Goal: Use online tool/utility: Use online tool/utility

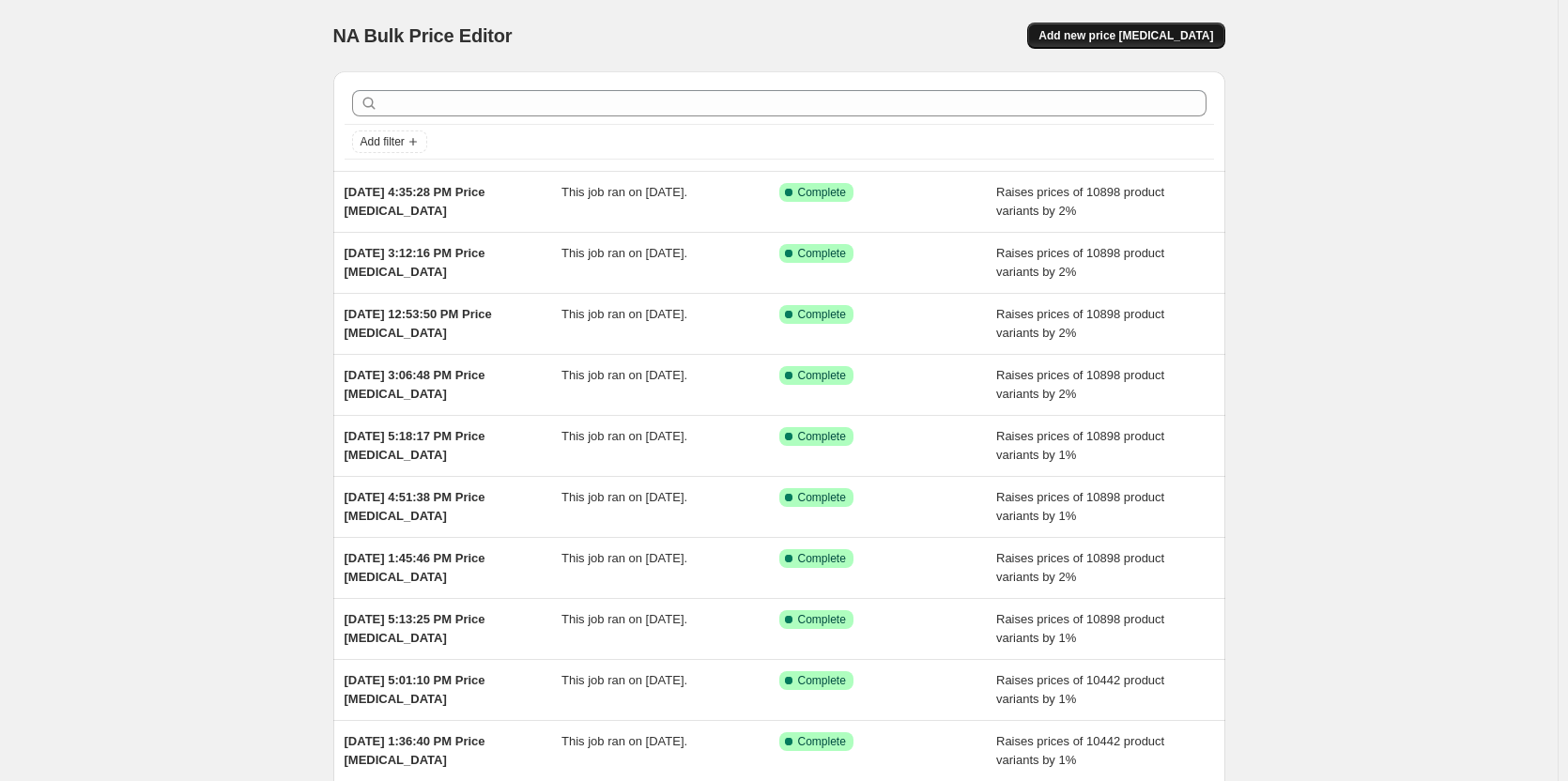
click at [1135, 34] on span "Add new price [MEDICAL_DATA]" at bounding box center [1126, 36] width 174 height 16
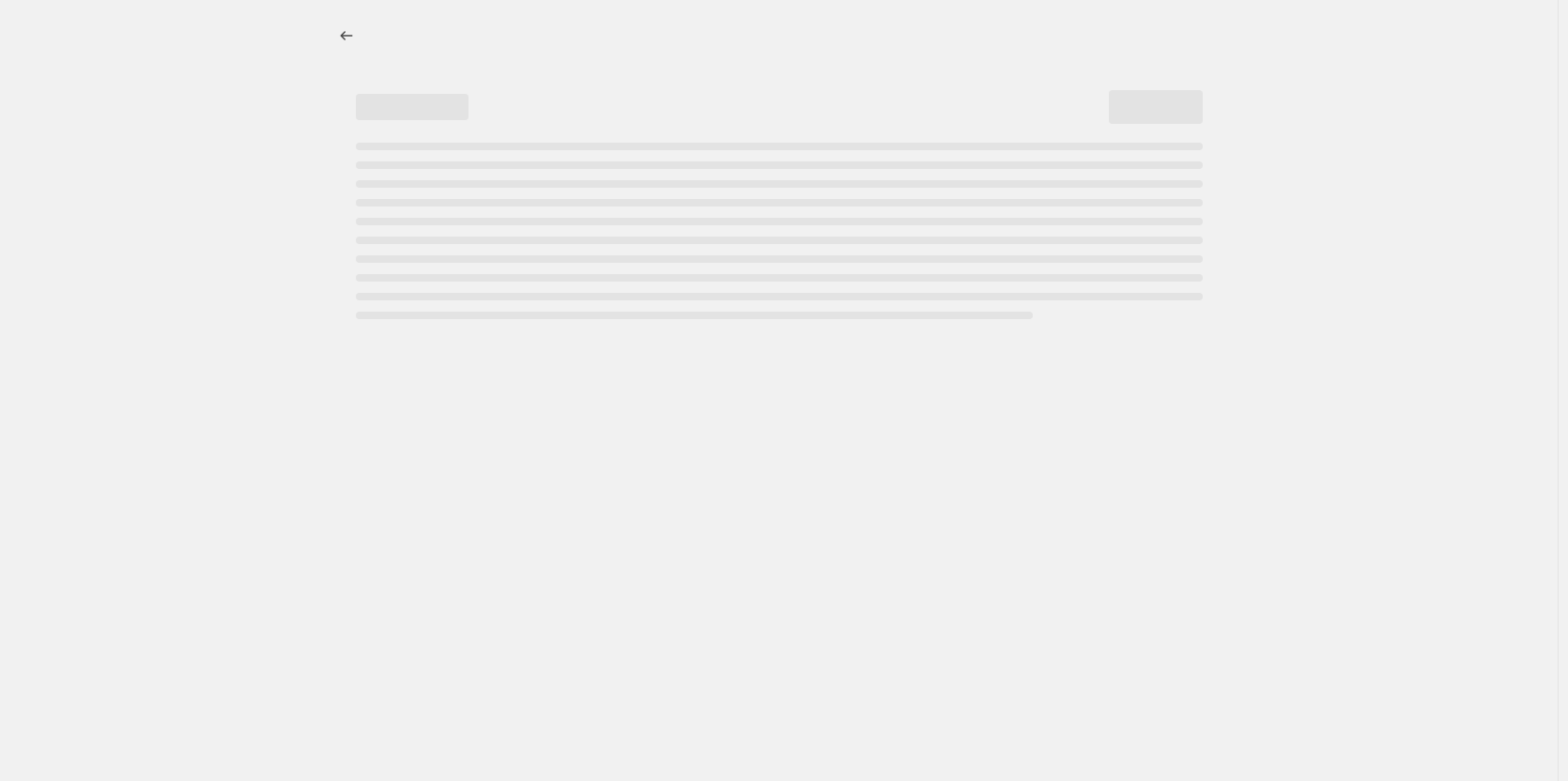
select select "percentage"
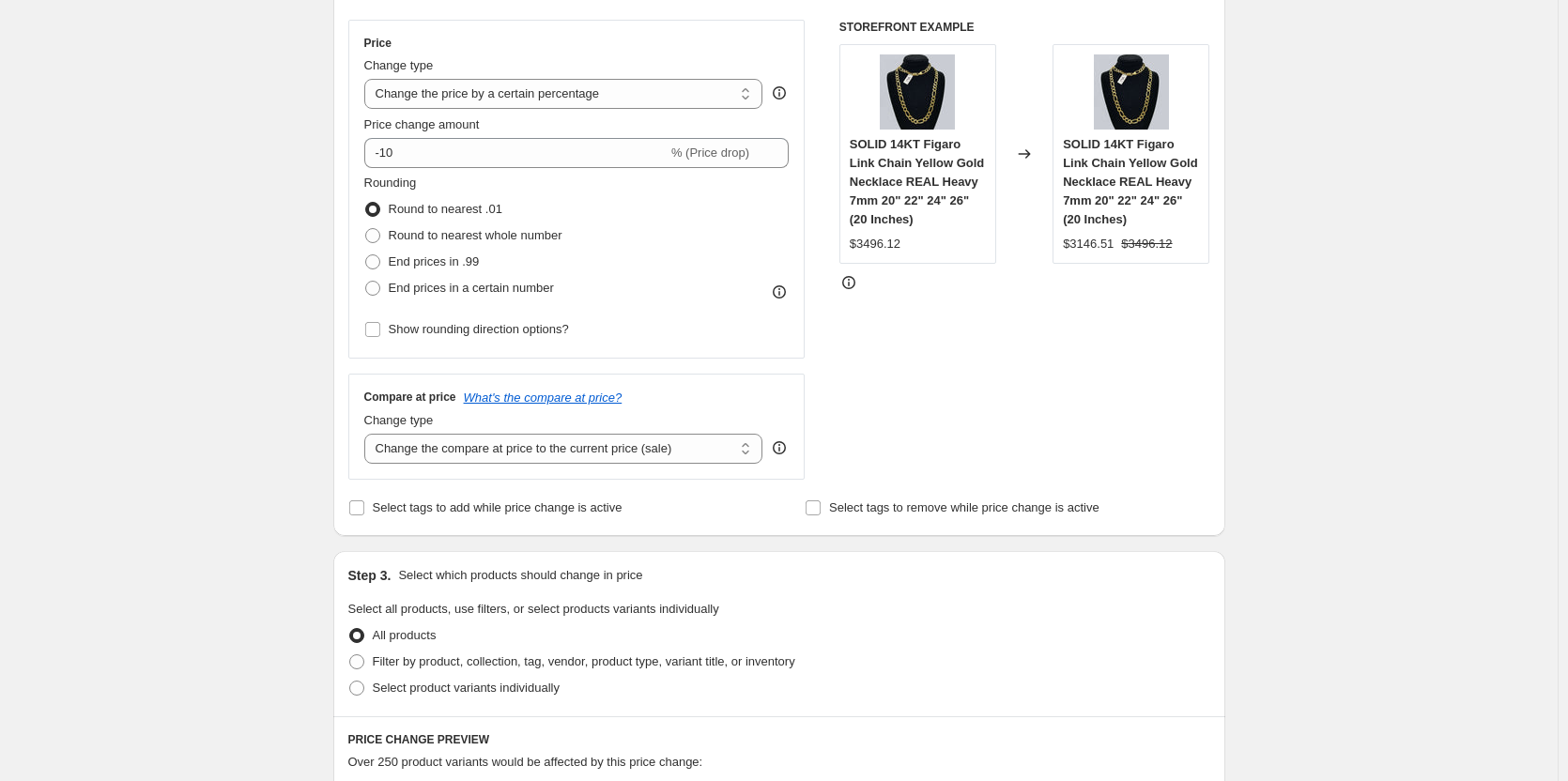
scroll to position [376, 0]
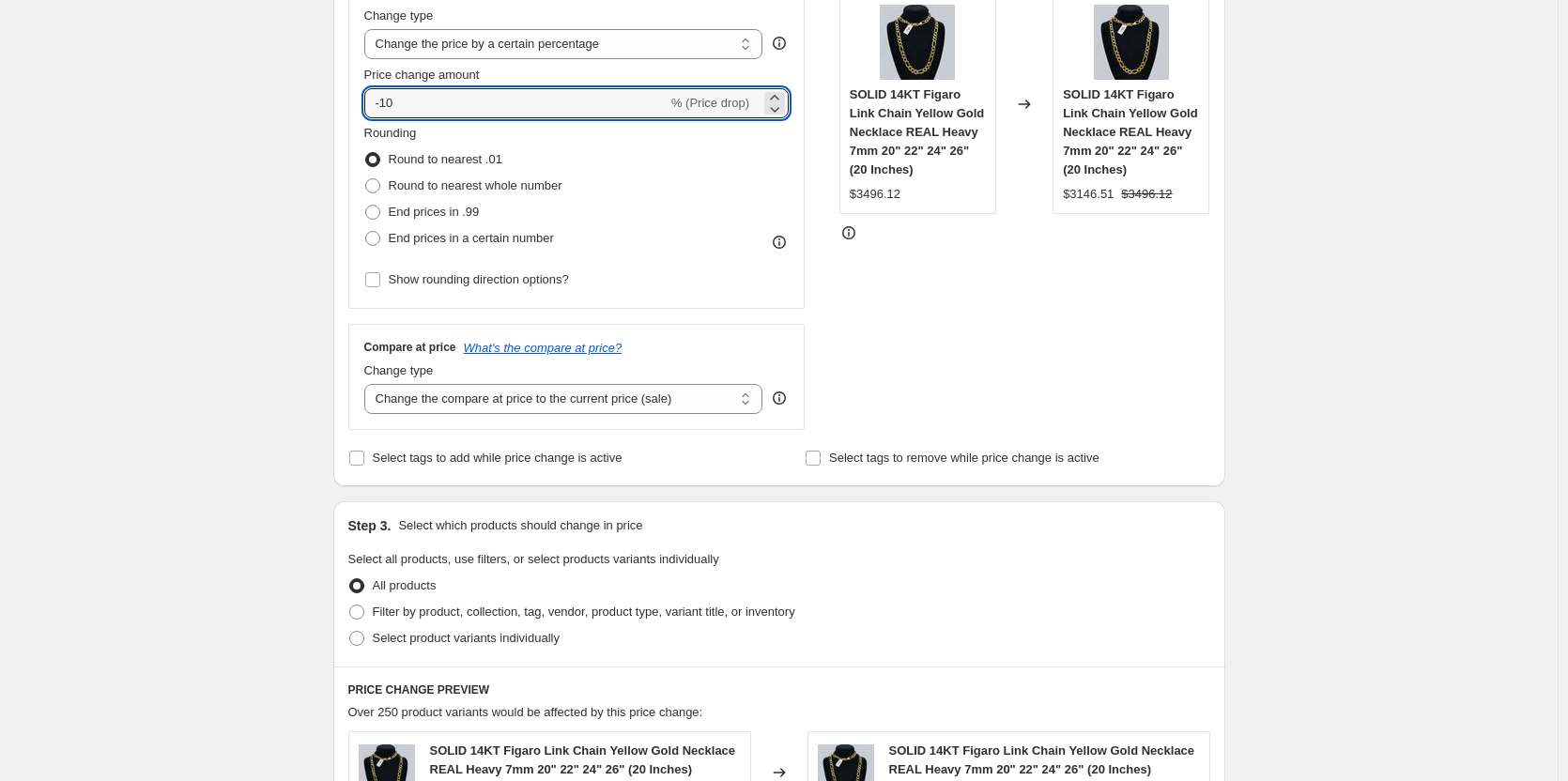
drag, startPoint x: 408, startPoint y: 101, endPoint x: 342, endPoint y: 103, distance: 66.0
click at [342, 103] on div "Step 2. Select how the prices should change Use bulk price change rules Set pro…" at bounding box center [779, 157] width 893 height 659
type input "1"
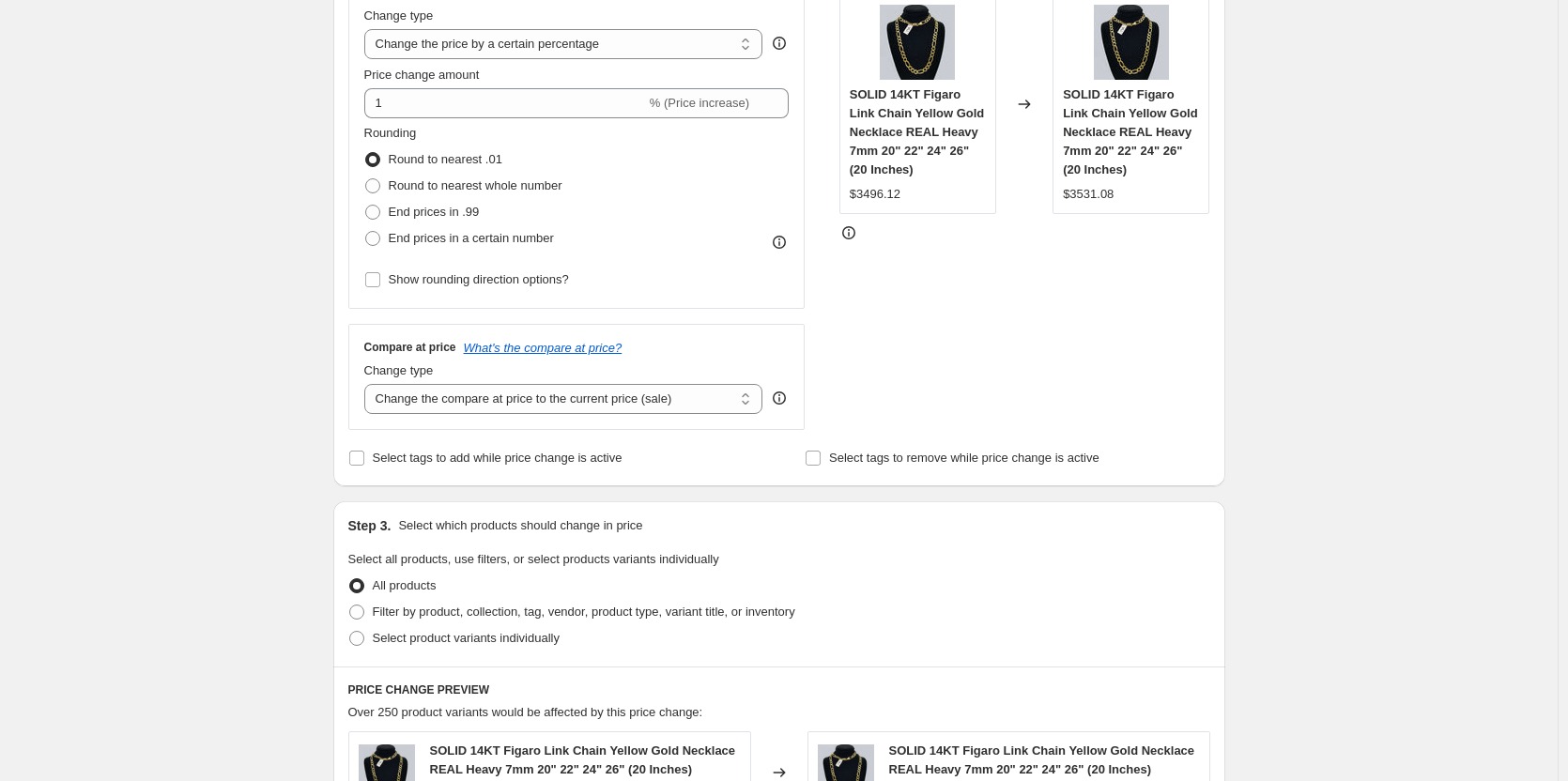
click at [228, 248] on div "Create new price [MEDICAL_DATA]. This page is ready Create new price [MEDICAL_D…" at bounding box center [779, 578] width 1558 height 1907
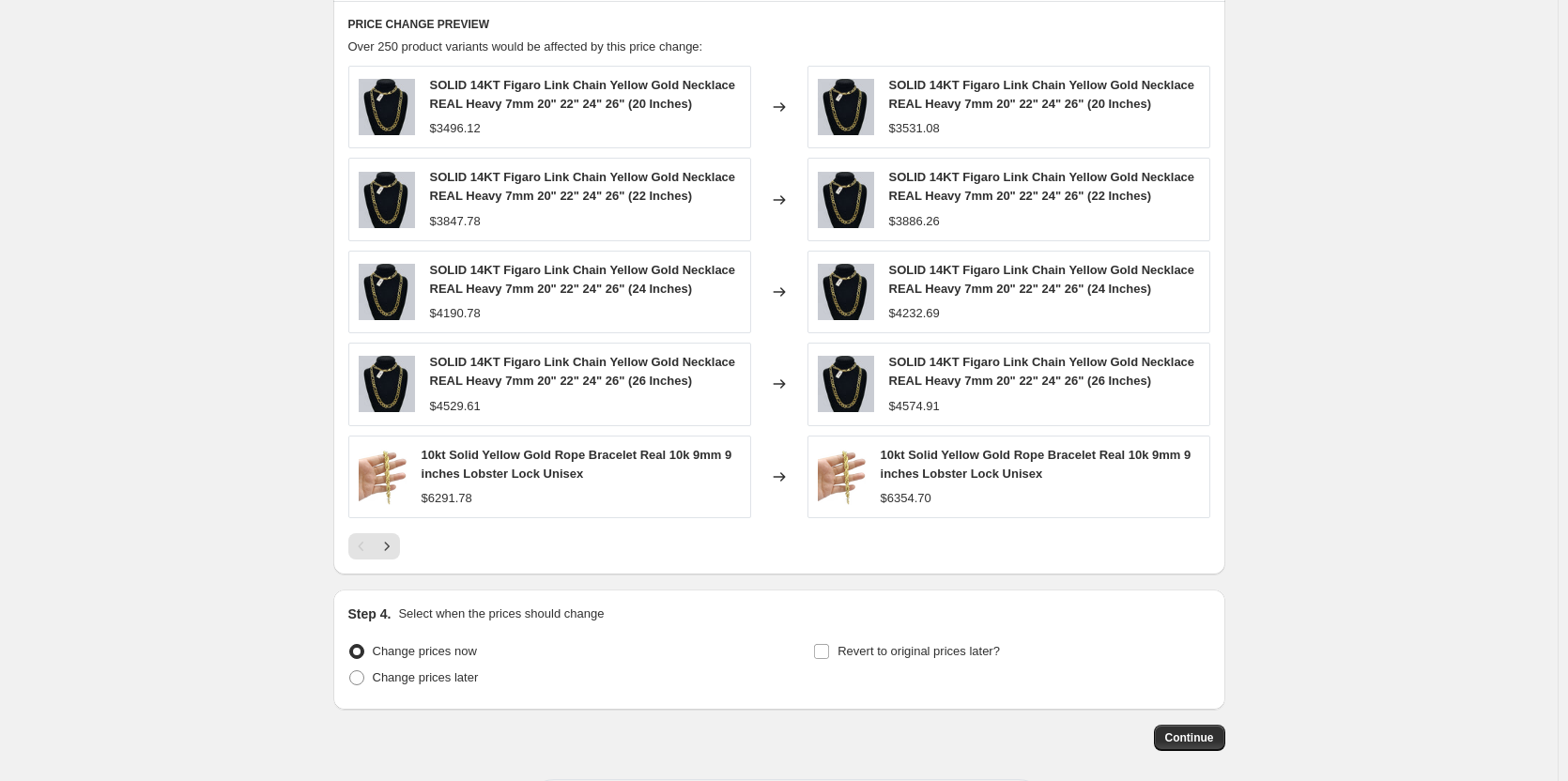
scroll to position [1127, 0]
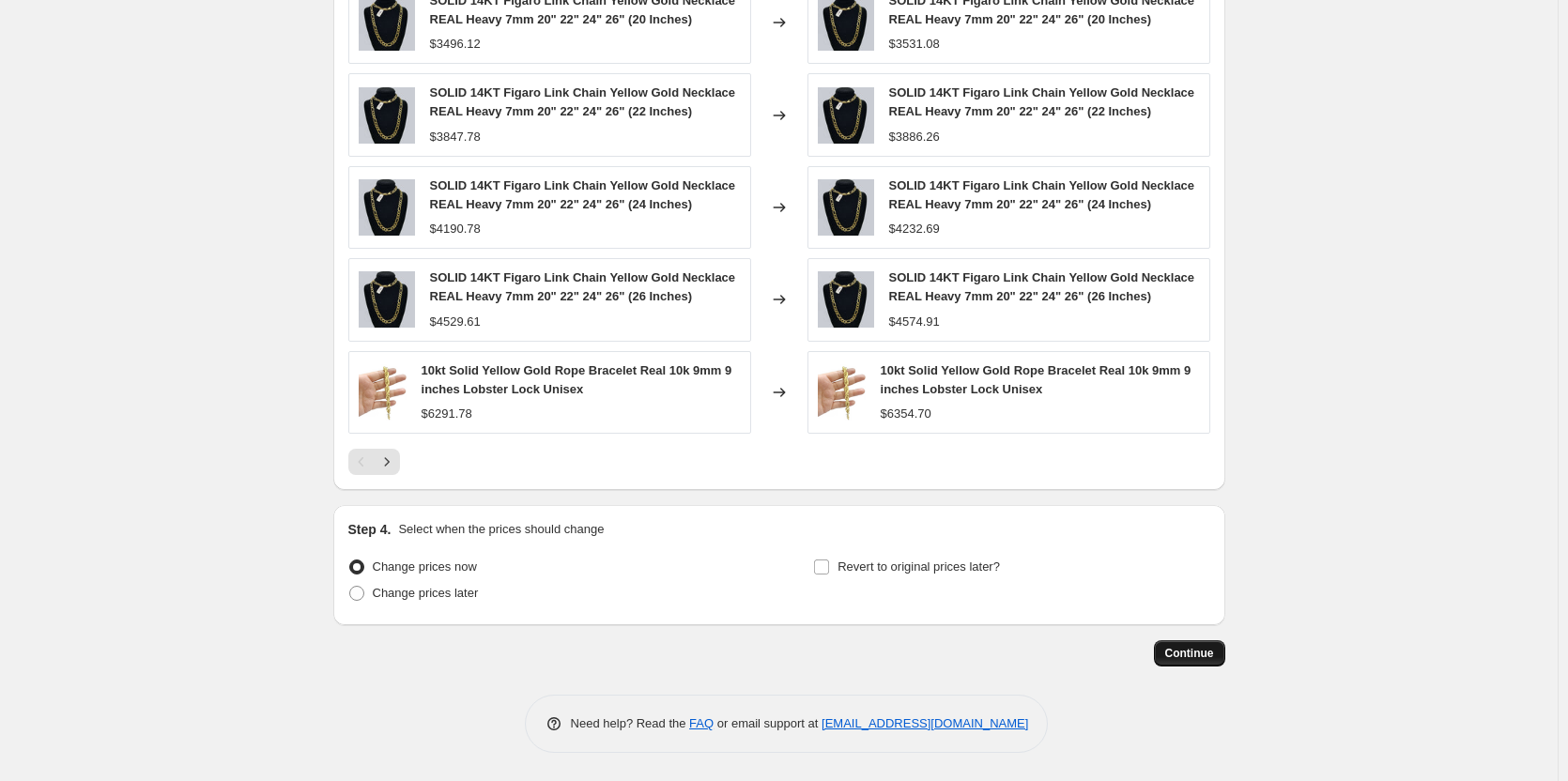
click at [1207, 655] on span "Continue" at bounding box center [1189, 654] width 48 height 16
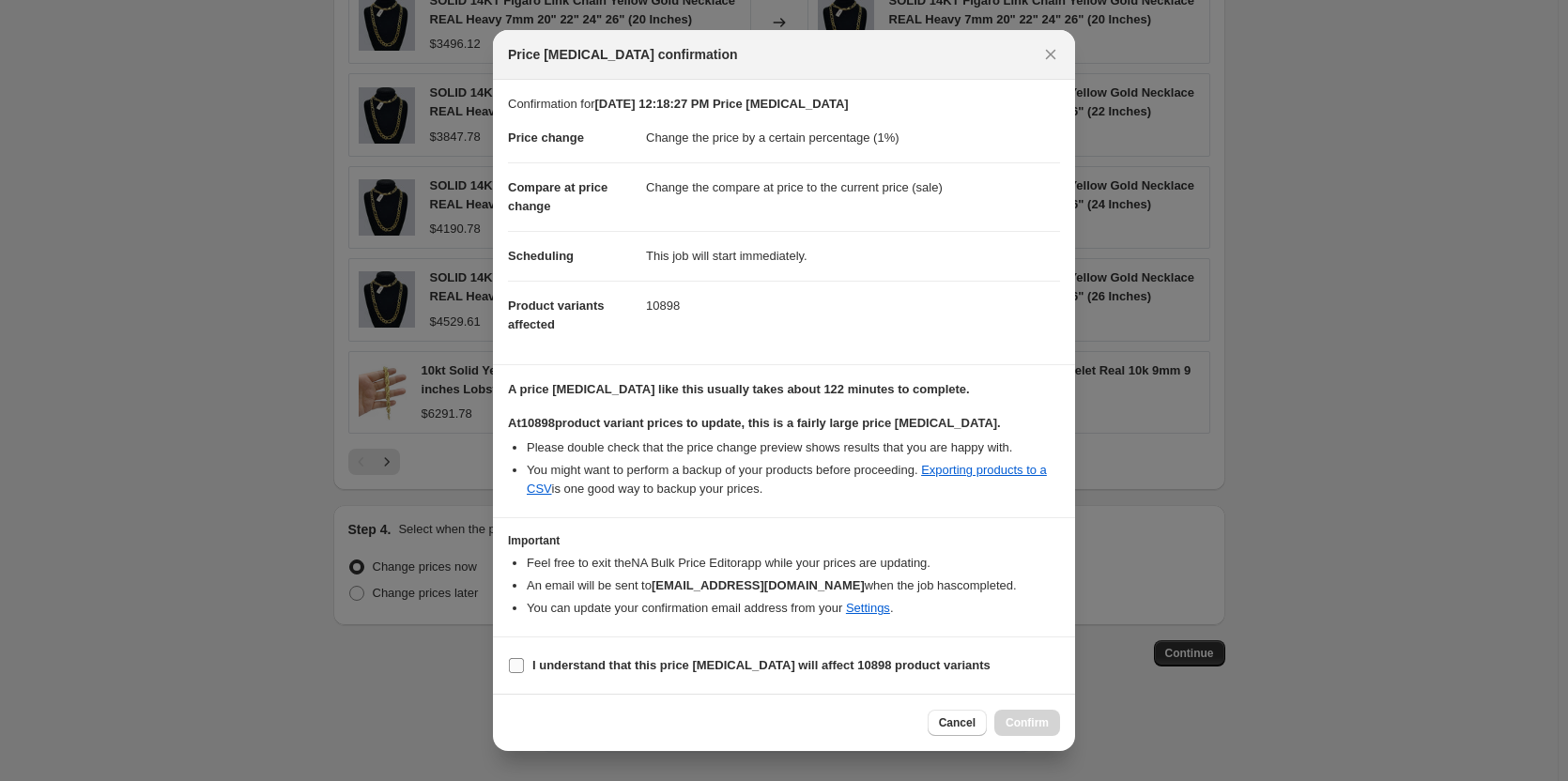
click at [508, 663] on span ":r24:" at bounding box center [516, 665] width 16 height 16
click at [509, 663] on input "I understand that this price [MEDICAL_DATA] will affect 10898 product variants" at bounding box center [517, 666] width 16 height 16
checkbox input "true"
click at [1042, 725] on span "Confirm" at bounding box center [1027, 723] width 44 height 16
